Goal: Participate in discussion: Engage in conversation with other users on a specific topic

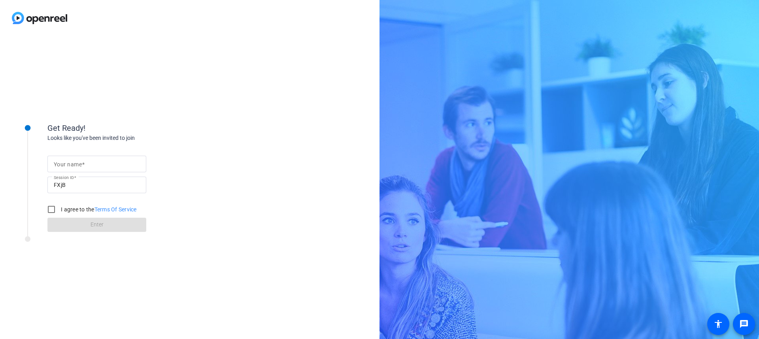
click at [106, 162] on input "Your name" at bounding box center [97, 163] width 86 height 9
type input "[PERSON_NAME]"
click at [53, 210] on input "I agree to the Terms Of Service" at bounding box center [51, 210] width 16 height 16
checkbox input "true"
click at [72, 232] on span at bounding box center [96, 224] width 99 height 19
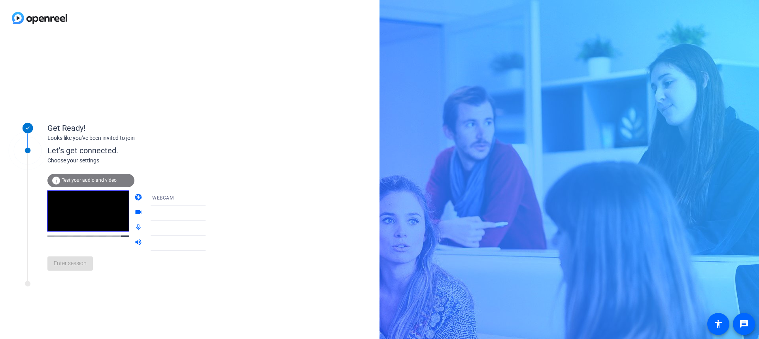
click at [199, 215] on mat-form-field at bounding box center [184, 213] width 76 height 15
click at [191, 214] on div at bounding box center [184, 210] width 76 height 9
click at [257, 165] on div "Get Ready! Looks like you've been invited to join Let's get connected. Choose y…" at bounding box center [189, 187] width 379 height 303
click at [196, 214] on div at bounding box center [184, 210] width 76 height 9
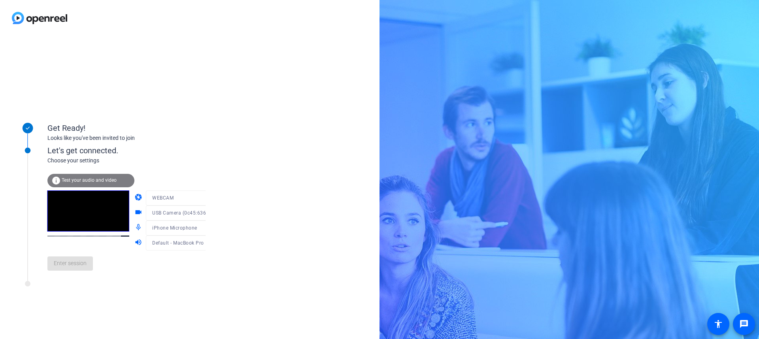
click at [185, 232] on mat-form-field "iPhone Microphone" at bounding box center [184, 228] width 76 height 15
click at [191, 227] on div at bounding box center [184, 225] width 76 height 9
click at [197, 229] on div at bounding box center [184, 225] width 76 height 9
click at [91, 296] on div "Get Ready! Looks like you've been invited to join Let's get connected. Choose y…" at bounding box center [189, 187] width 379 height 303
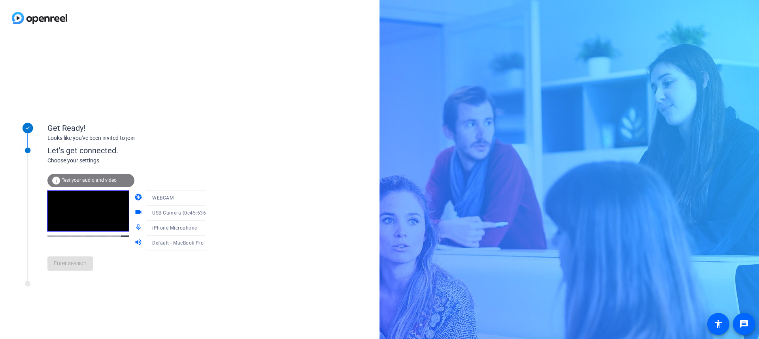
click at [209, 223] on div "Get Ready! Looks like you've been invited to join Let's get connected. Choose y…" at bounding box center [189, 187] width 379 height 303
click at [177, 228] on div at bounding box center [184, 225] width 76 height 9
click at [195, 196] on mat-form-field "WEBCAM" at bounding box center [184, 198] width 76 height 15
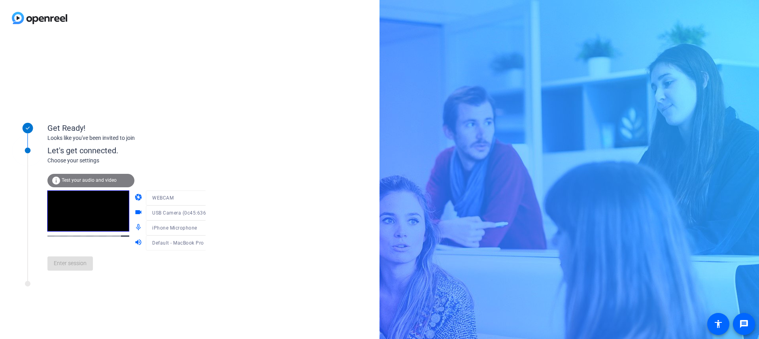
drag, startPoint x: 126, startPoint y: 279, endPoint x: 132, endPoint y: 273, distance: 8.1
click at [127, 278] on div "Let's get connected. Choose your settings info Test your audio and video camera…" at bounding box center [107, 206] width 198 height 150
click at [209, 230] on icon at bounding box center [213, 227] width 9 height 9
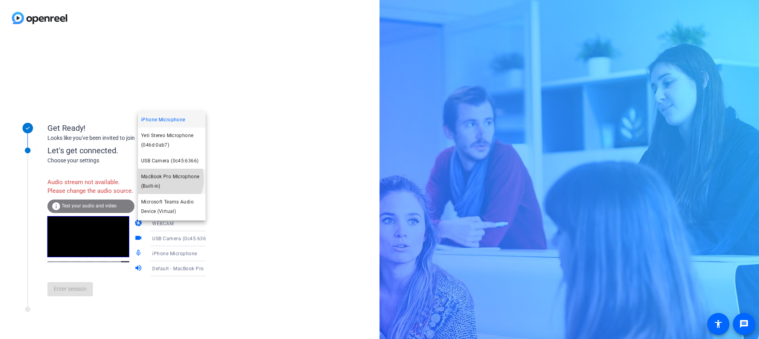
click at [162, 179] on span "MacBook Pro Microphone (Built-in)" at bounding box center [171, 181] width 61 height 19
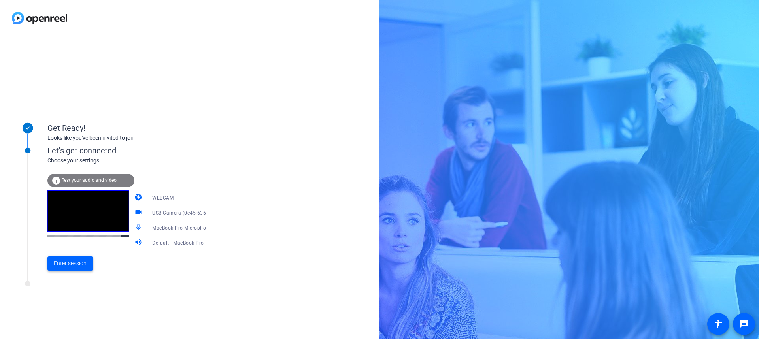
click at [85, 262] on span "Enter session" at bounding box center [70, 263] width 33 height 8
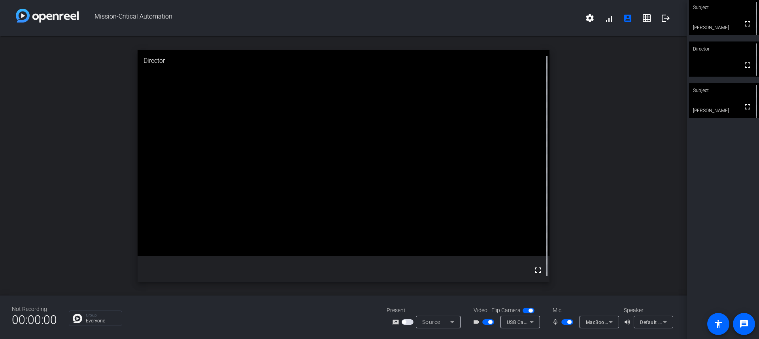
click at [392, 323] on mat-icon "screen_share_outline" at bounding box center [396, 321] width 9 height 9
click at [410, 322] on span "button" at bounding box center [408, 322] width 12 height 6
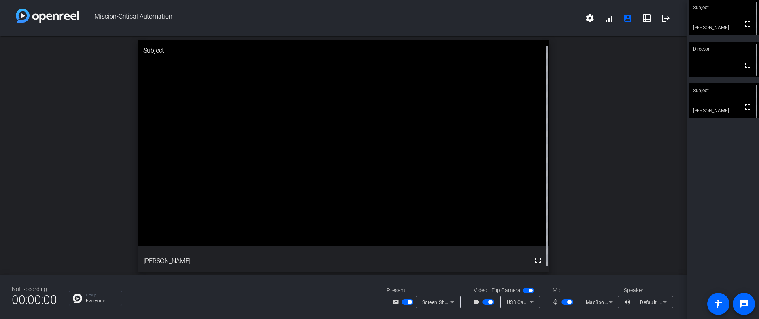
click at [442, 303] on span "Screen Sharing" at bounding box center [439, 301] width 35 height 6
click at [453, 273] on mat-option "Screen Sharing" at bounding box center [443, 272] width 55 height 16
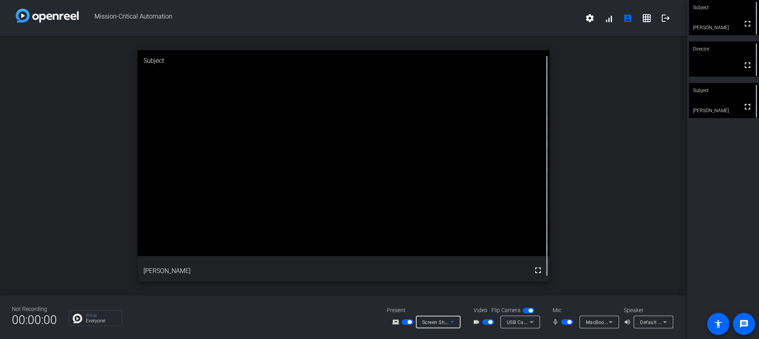
click at [442, 323] on span "Screen Sharing" at bounding box center [439, 322] width 35 height 6
click at [448, 292] on span "Screen Sharing" at bounding box center [436, 291] width 34 height 9
click at [448, 292] on div "open_in_new Subject fullscreen [PERSON_NAME]" at bounding box center [343, 165] width 687 height 259
click at [444, 321] on span "Screen Sharing" at bounding box center [439, 322] width 35 height 6
click at [441, 294] on span "Screen Sharing" at bounding box center [436, 291] width 34 height 9
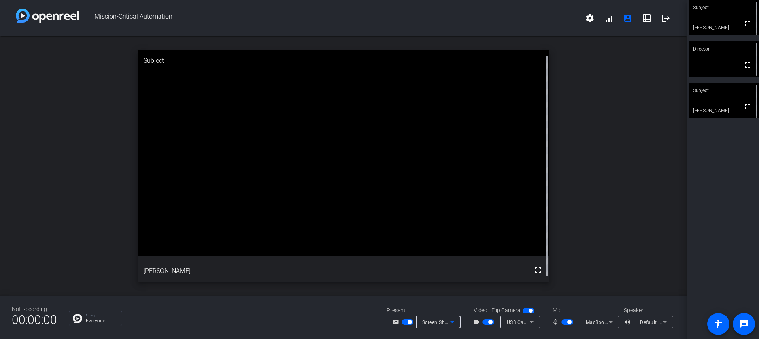
click at [442, 323] on span "Screen Sharing" at bounding box center [439, 322] width 35 height 6
click at [409, 323] on div at bounding box center [379, 169] width 759 height 339
click at [410, 321] on span "button" at bounding box center [410, 322] width 4 height 4
click at [404, 323] on span "button" at bounding box center [404, 322] width 4 height 4
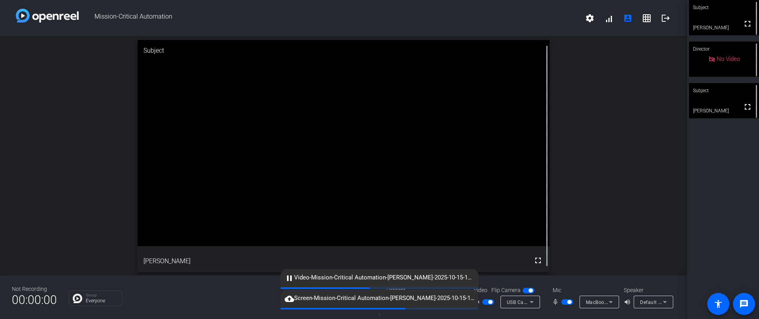
click at [210, 305] on div "Group Everyone" at bounding box center [222, 297] width 306 height 15
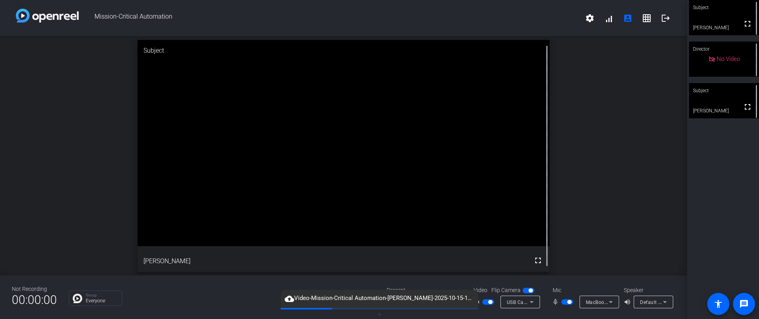
click at [195, 282] on div "Not Recording 00:00:00 Group Everyone Present screen_share_outline Screen Shari…" at bounding box center [343, 296] width 687 height 43
